Goal: Transaction & Acquisition: Purchase product/service

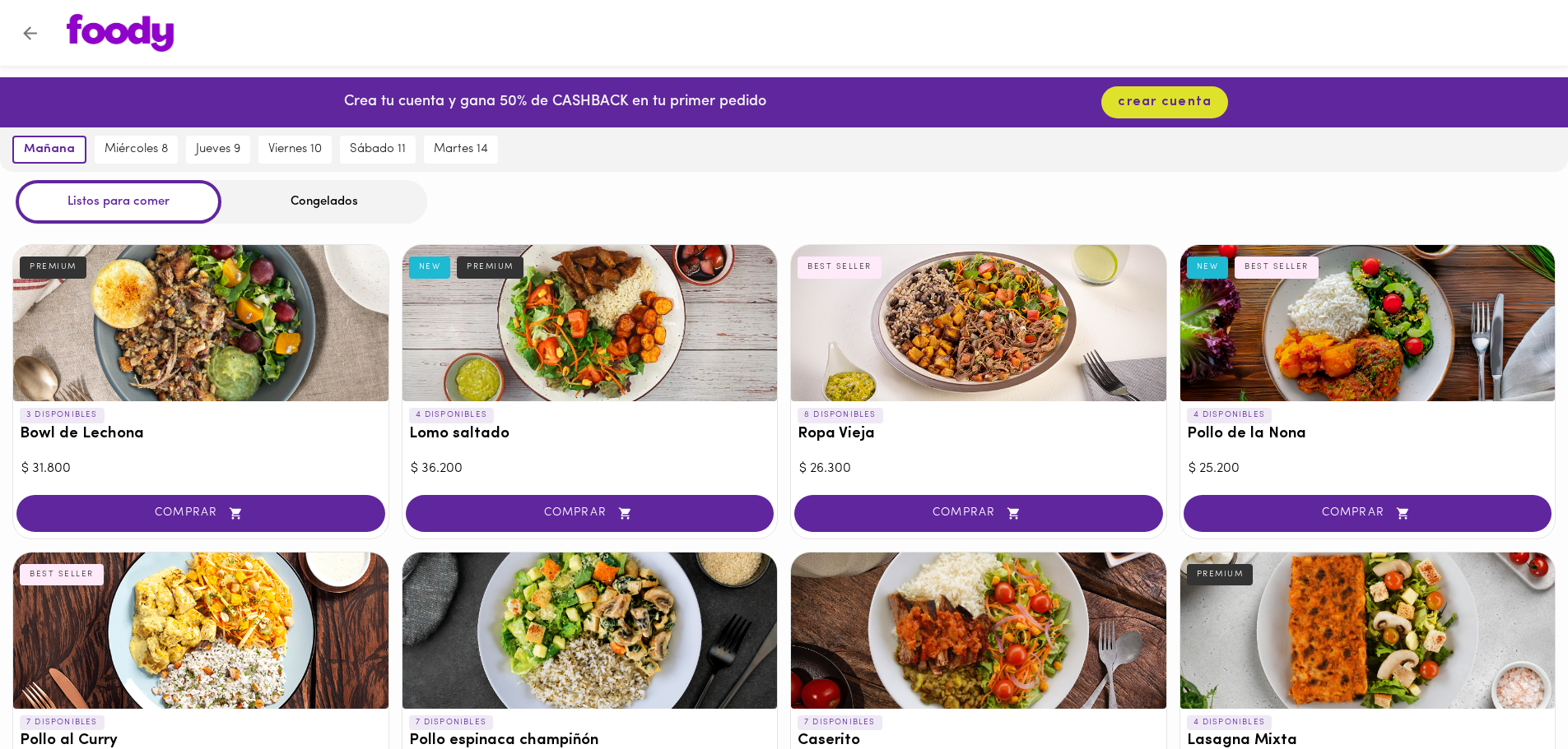
click at [111, 32] on img at bounding box center [119, 33] width 107 height 38
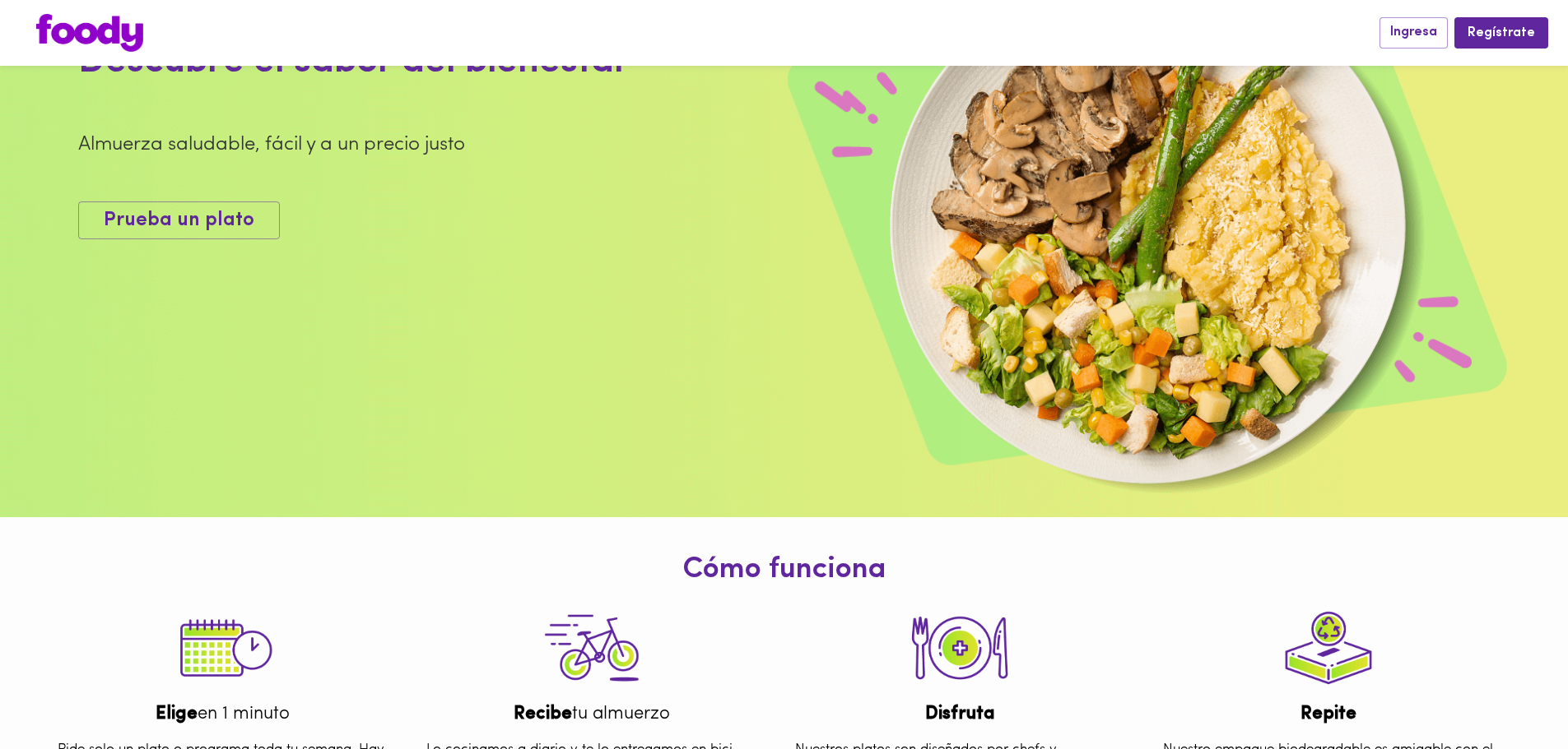
scroll to position [87, 0]
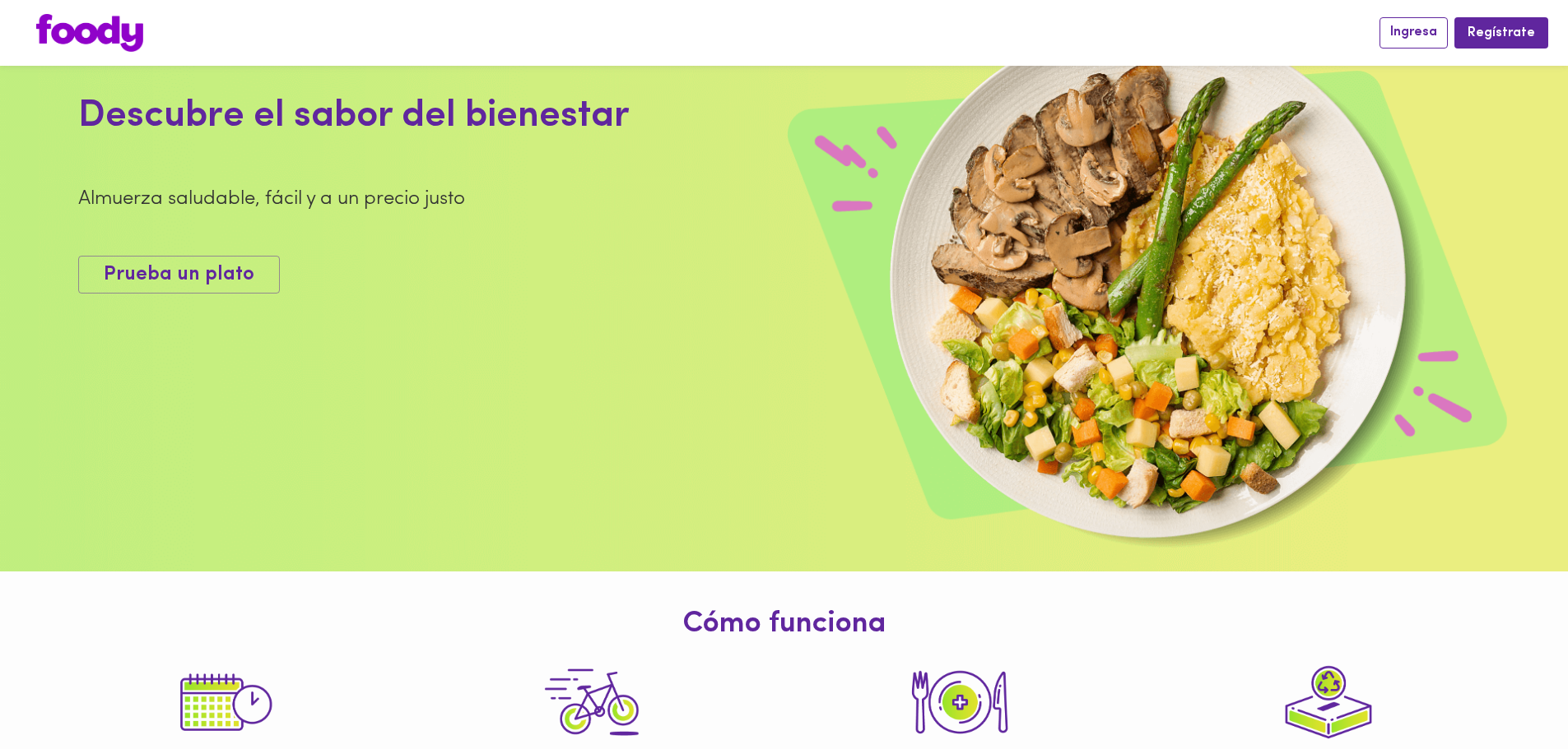
click at [1413, 26] on span "Ingresa" at bounding box center [1413, 32] width 46 height 15
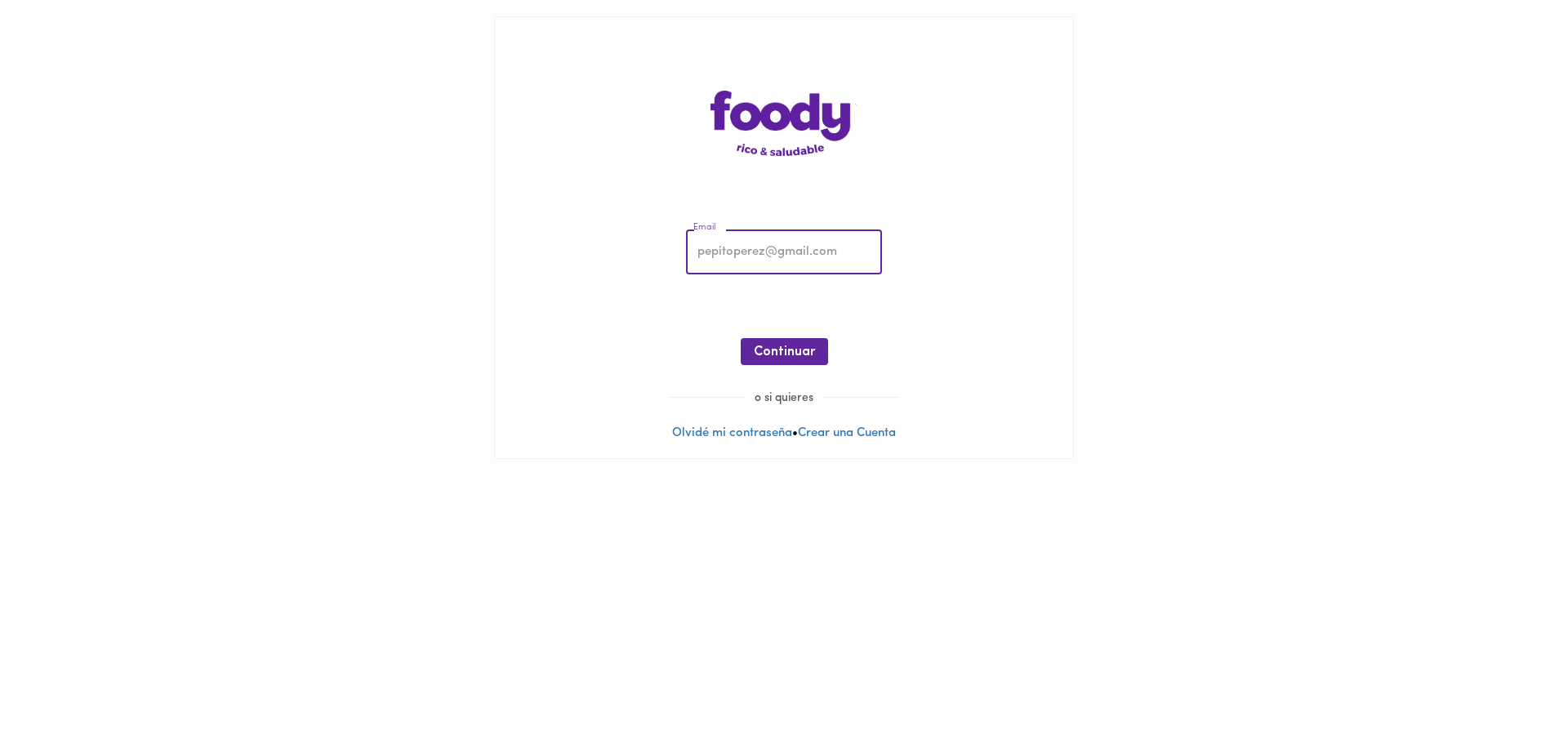
click at [795, 262] on input "email" at bounding box center [784, 253] width 196 height 45
type input "[EMAIL_ADDRESS][DOMAIN_NAME]"
click at [806, 348] on span "Continuar" at bounding box center [784, 352] width 62 height 15
click at [791, 365] on button "Ingresar" at bounding box center [784, 352] width 78 height 27
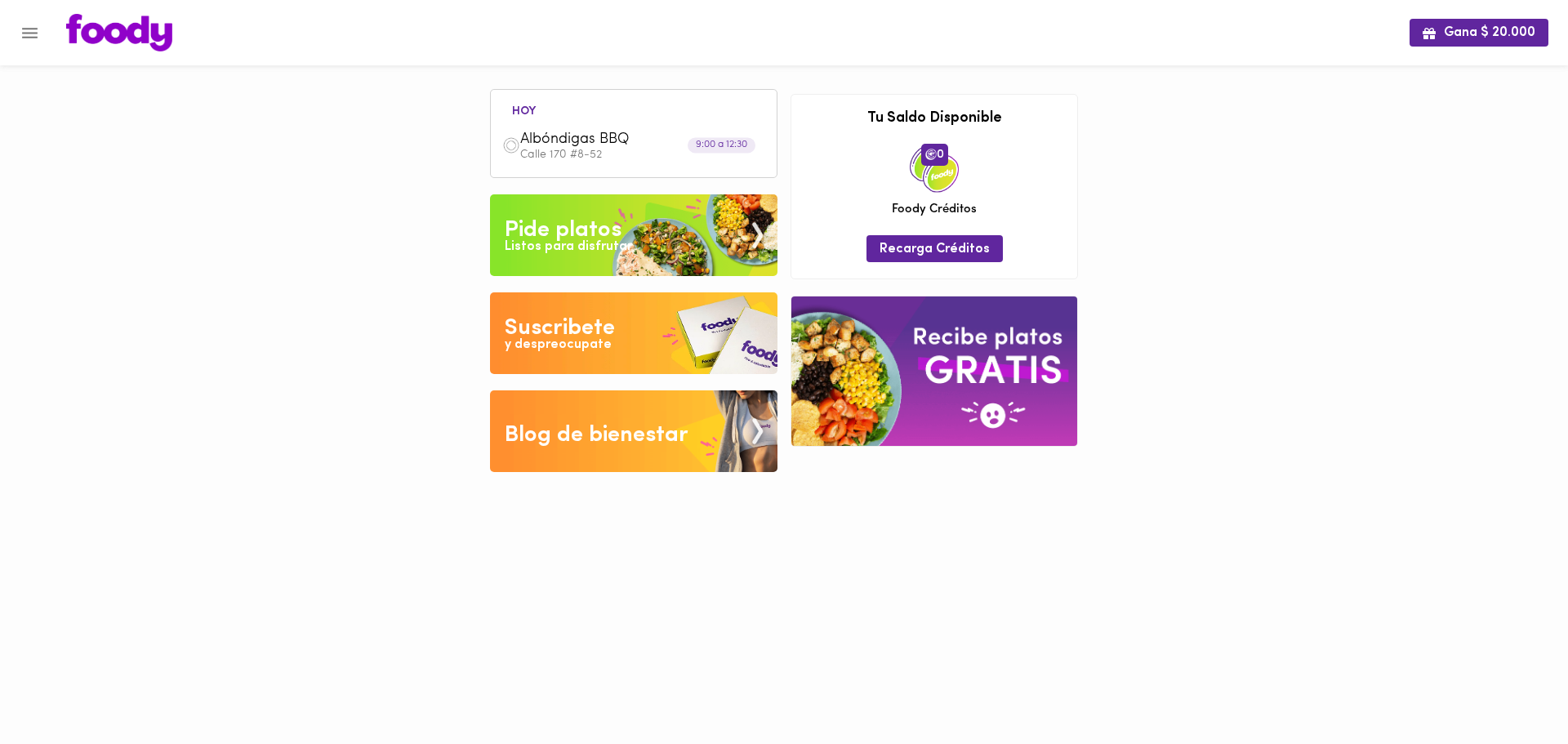
click at [653, 119] on div "hoy Albóndigas BBQ Calle 170 #8-52 9:00 a 12:30" at bounding box center [634, 135] width 270 height 68
click at [663, 156] on p "Calle 170 #8-52" at bounding box center [642, 155] width 245 height 12
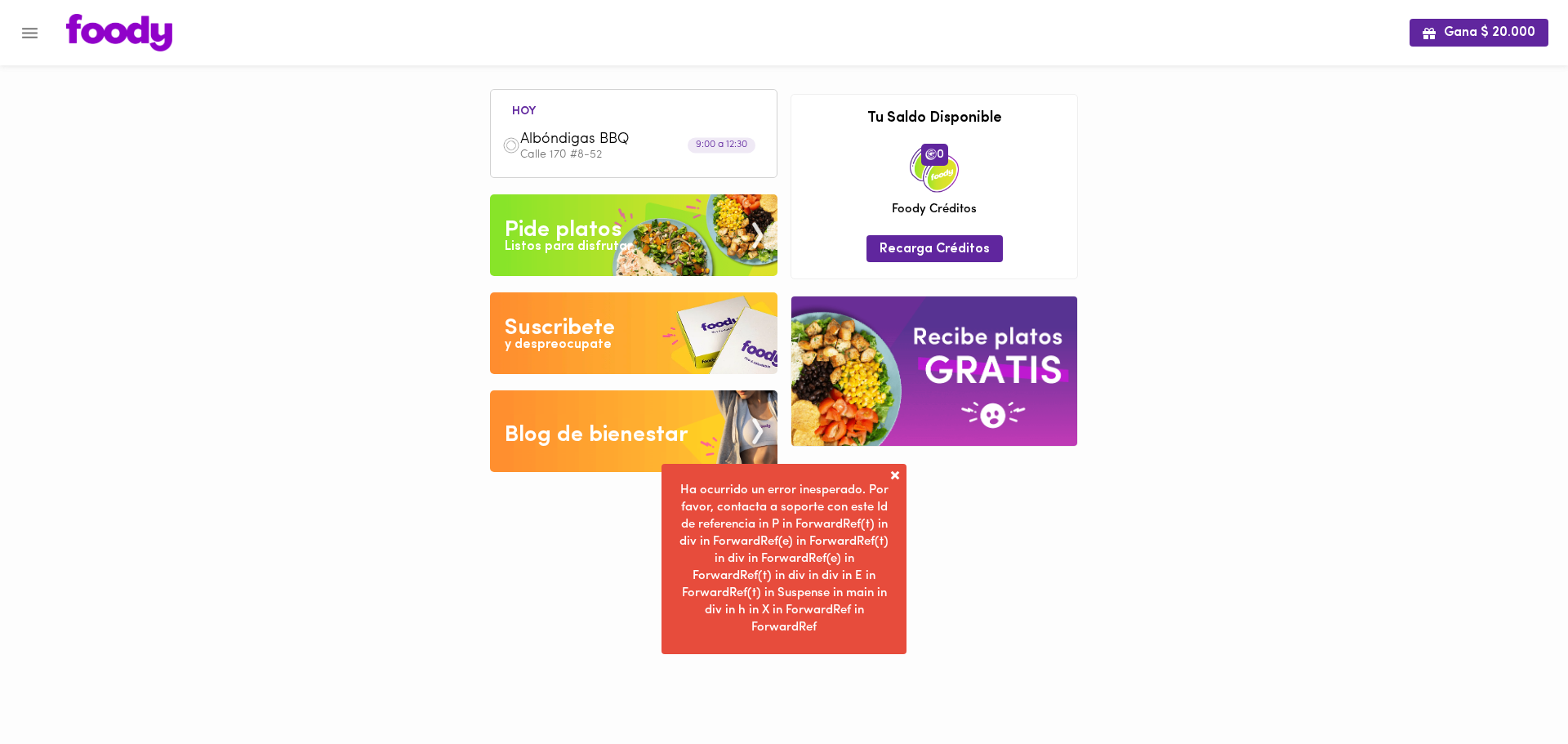
click at [897, 480] on span at bounding box center [895, 475] width 16 height 16
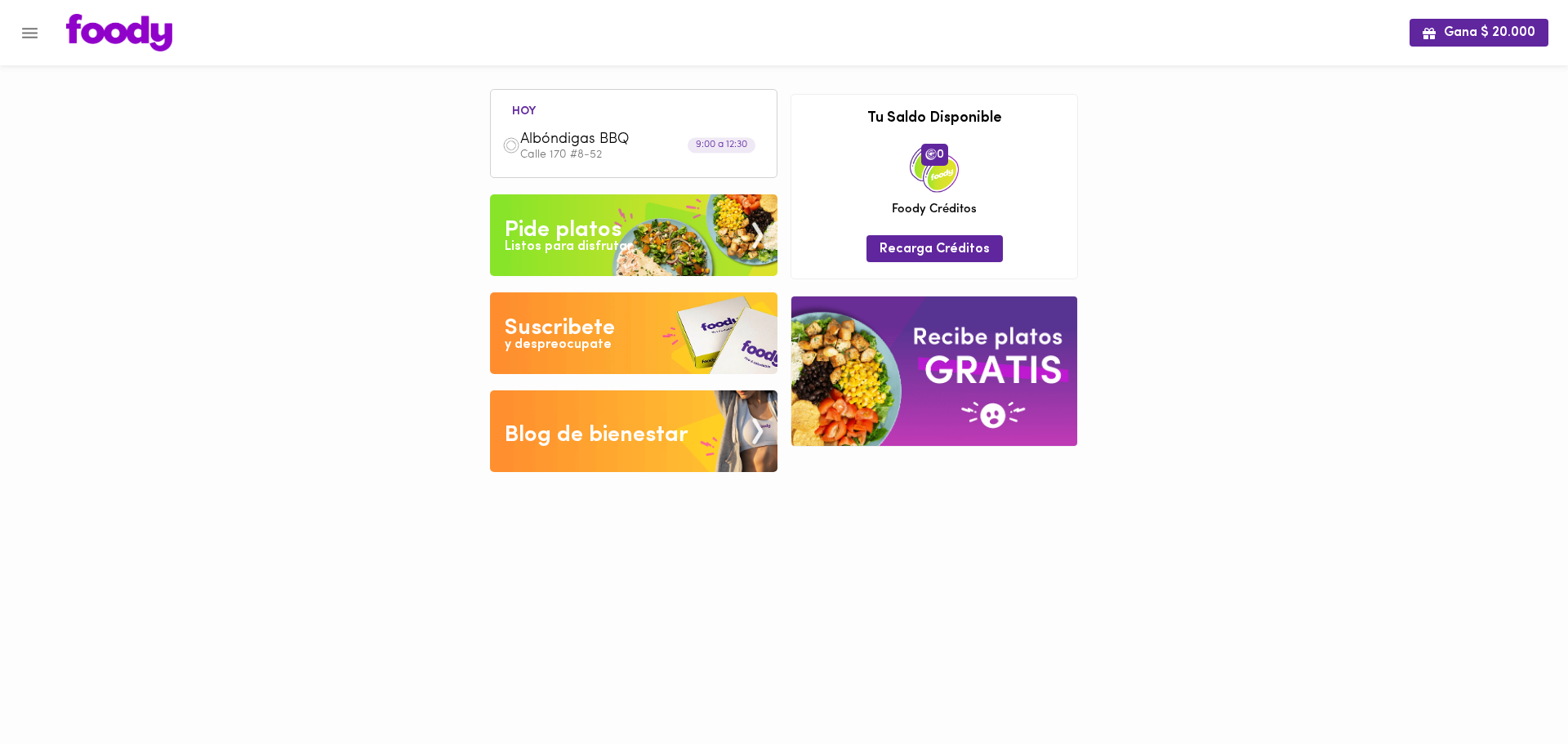
click at [575, 151] on p "Calle 170 #8-52" at bounding box center [642, 155] width 245 height 12
